Goal: Information Seeking & Learning: Learn about a topic

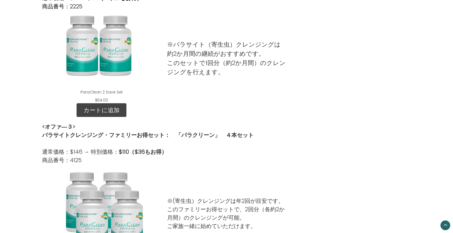
scroll to position [353, 0]
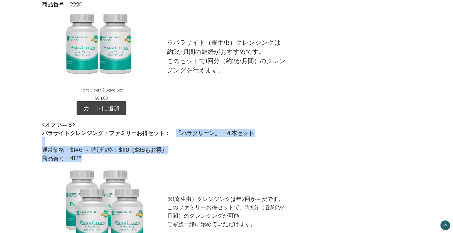
drag, startPoint x: 178, startPoint y: 133, endPoint x: 252, endPoint y: 131, distance: 74.1
click at [254, 130] on div "<オファ―３> パラサイトクレンジング・ファミリーお得セット：　「パラクリーン」　４本セット 通常価格：$146 → 特別価格： $110（$36もお得） 商…" at bounding box center [226, 141] width 369 height 42
click at [225, 135] on strong "パラサイトクレンジング・ファミリーお得セット：　「パラクリーン」　４本セット" at bounding box center [148, 133] width 212 height 8
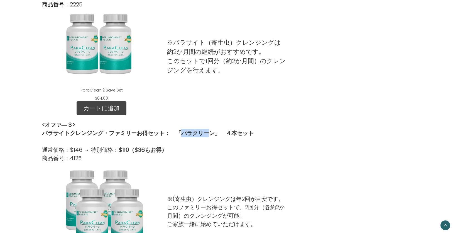
drag, startPoint x: 179, startPoint y: 132, endPoint x: 211, endPoint y: 130, distance: 32.1
click at [211, 130] on strong "パラサイトクレンジング・ファミリーお得セット：　「パラクリーン」　４本セット" at bounding box center [148, 133] width 212 height 8
drag, startPoint x: 177, startPoint y: 132, endPoint x: 251, endPoint y: 133, distance: 74.4
click at [251, 133] on strong "パラサイトクレンジング・ファミリーお得セット：　「パラクリーン」　４本セット" at bounding box center [148, 133] width 212 height 8
copy strong "「パラクリーン」　４本セット"
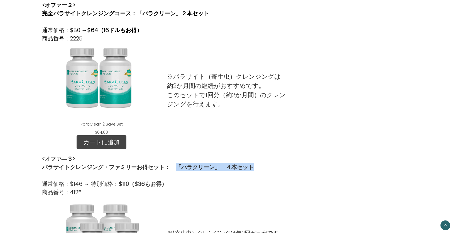
scroll to position [316, 0]
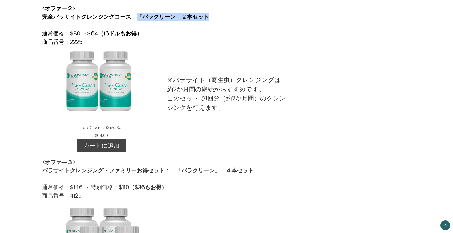
drag, startPoint x: 139, startPoint y: 15, endPoint x: 209, endPoint y: 15, distance: 69.4
click at [209, 15] on strong "完全パラサイトクレンジングコース：「パラクリーン」２本セット" at bounding box center [125, 17] width 167 height 8
copy strong "「パラクリーン」２本セット"
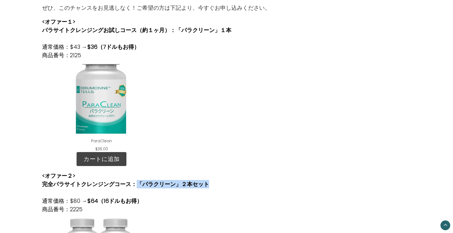
scroll to position [93, 0]
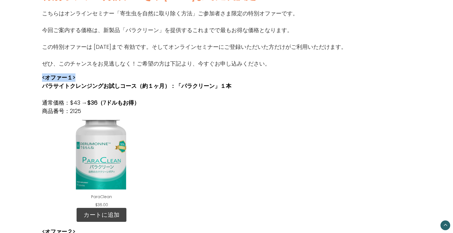
drag, startPoint x: 75, startPoint y: 77, endPoint x: 42, endPoint y: 78, distance: 32.9
click at [42, 78] on strong "<オファー１>" at bounding box center [58, 78] width 33 height 8
copy strong "<オファー１>"
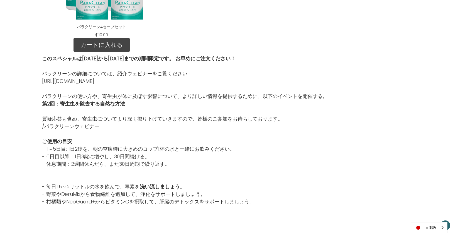
scroll to position [1035, 0]
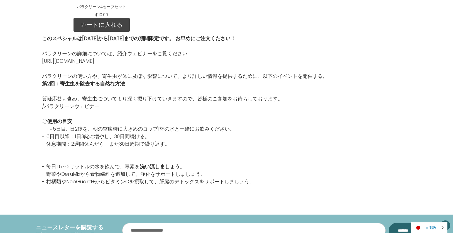
click at [423, 228] on link "日本語" at bounding box center [429, 227] width 36 height 10
click at [424, 213] on link "English" at bounding box center [426, 216] width 31 height 10
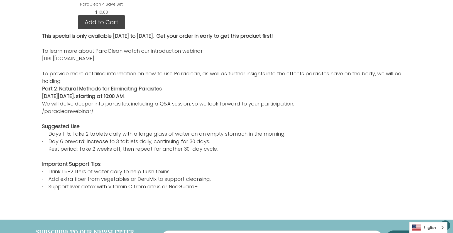
scroll to position [1033, 0]
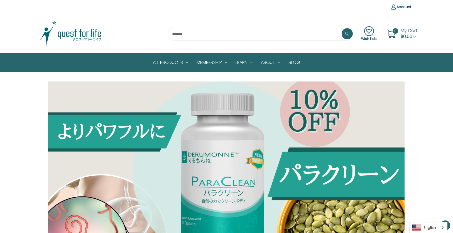
scroll to position [1033, 0]
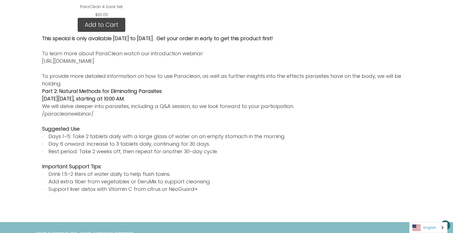
click at [428, 225] on link "English" at bounding box center [429, 227] width 38 height 10
click at [426, 218] on link "日本語" at bounding box center [424, 216] width 29 height 10
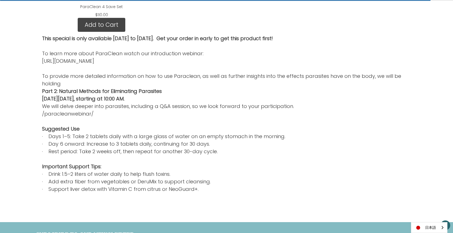
scroll to position [1035, 0]
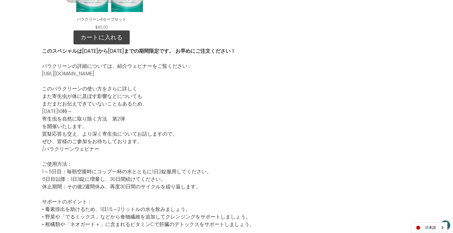
scroll to position [1035, 0]
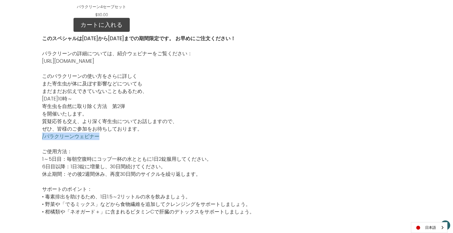
drag, startPoint x: 101, startPoint y: 135, endPoint x: 42, endPoint y: 137, distance: 58.5
click at [42, 137] on p "/パラクリーンウェビナー" at bounding box center [148, 136] width 213 height 8
click at [157, 127] on p "このパラクリーンの使い方をさらに詳しく また寄生虫が体に及ぼす影響などについても まだまだお伝えできていないこともあるため、 10月10日（金）10時～ 寄生…" at bounding box center [148, 102] width 213 height 60
click at [77, 137] on link "/パラクリーンウェビナー" at bounding box center [70, 136] width 57 height 7
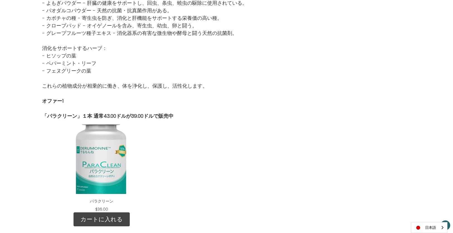
scroll to position [571, 0]
